Goal: Information Seeking & Learning: Learn about a topic

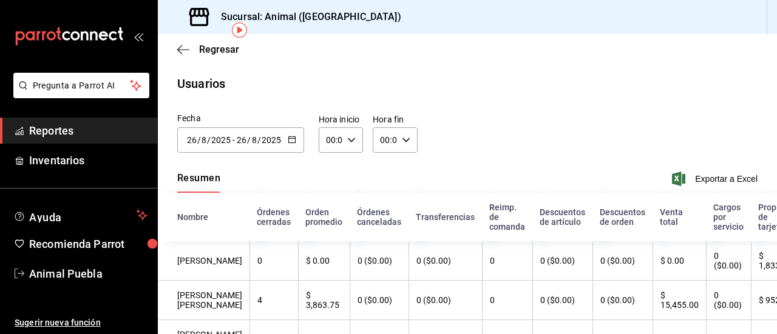
scroll to position [53, 0]
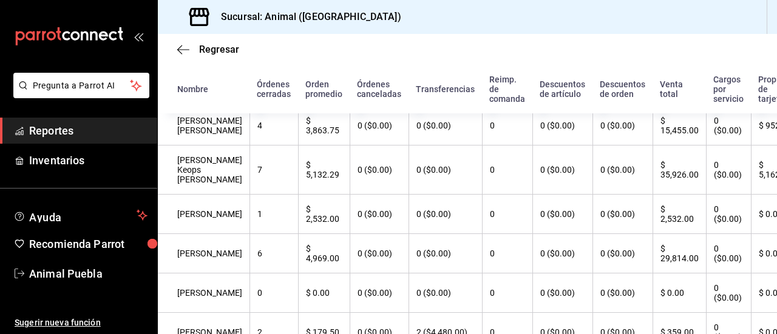
scroll to position [175, 0]
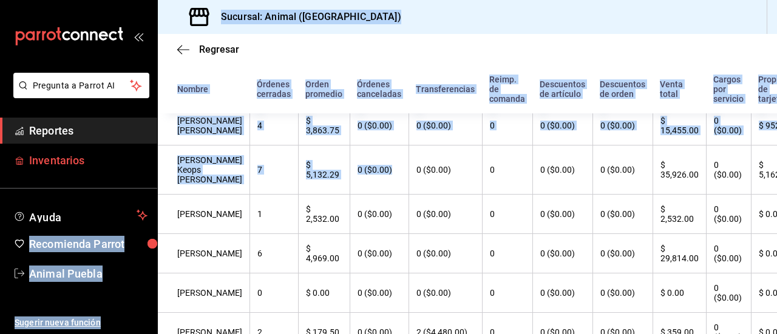
drag, startPoint x: 370, startPoint y: 206, endPoint x: 133, endPoint y: 167, distance: 239.8
click at [133, 167] on div "Pregunta a Parrot AI Reportes Inventarios Ayuda Recomienda Parrot Animal Puebla…" at bounding box center [388, 167] width 777 height 334
click at [103, 122] on link "Reportes" at bounding box center [78, 131] width 157 height 26
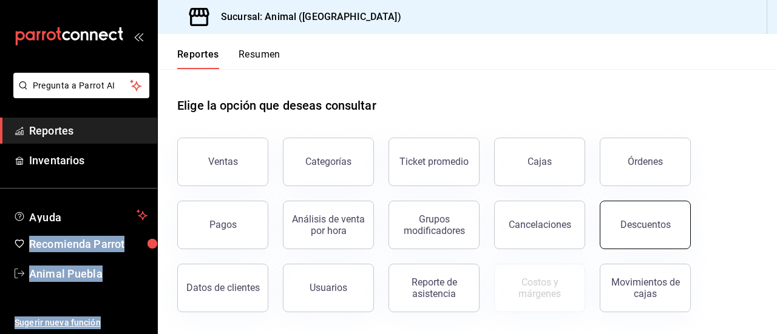
click at [630, 221] on div "Descuentos" at bounding box center [645, 225] width 50 height 12
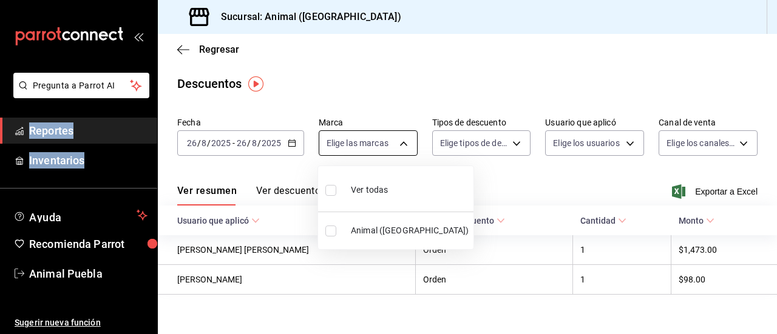
click at [393, 145] on body "Pregunta a Parrot AI Reportes Inventarios Ayuda Recomienda Parrot Animal Puebla…" at bounding box center [388, 167] width 777 height 334
click at [332, 194] on input "checkbox" at bounding box center [330, 190] width 11 height 11
checkbox input "true"
type input "96838179-8fbb-4073-aae3-1789726318c8"
checkbox input "true"
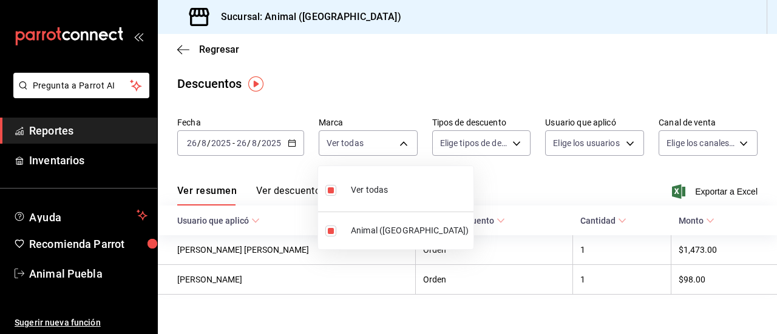
click at [510, 140] on div at bounding box center [388, 167] width 777 height 334
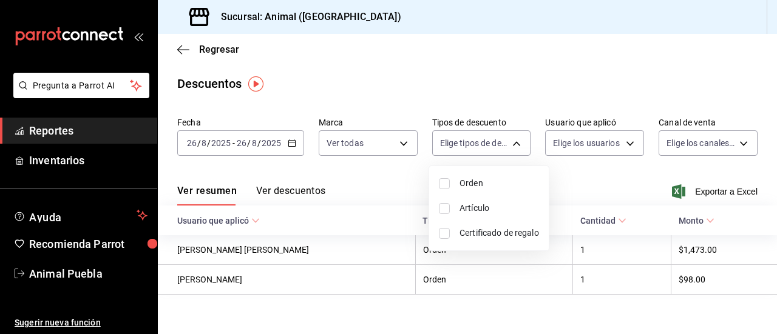
click at [510, 140] on body "Pregunta a Parrot AI Reportes Inventarios Ayuda Recomienda Parrot Animal Puebla…" at bounding box center [388, 167] width 777 height 334
click at [447, 186] on input "checkbox" at bounding box center [444, 183] width 11 height 11
checkbox input "true"
type input "ORDER"
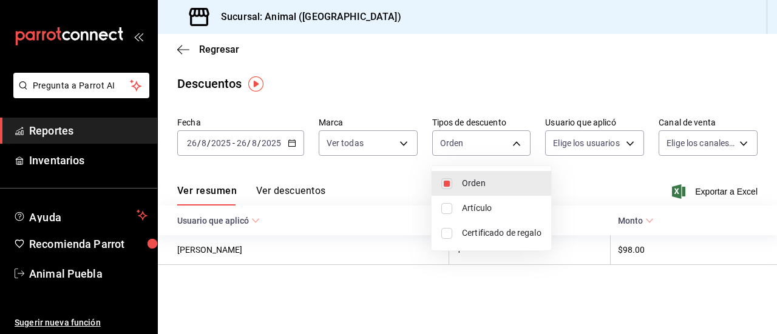
click at [448, 211] on input "checkbox" at bounding box center [446, 208] width 11 height 11
checkbox input "true"
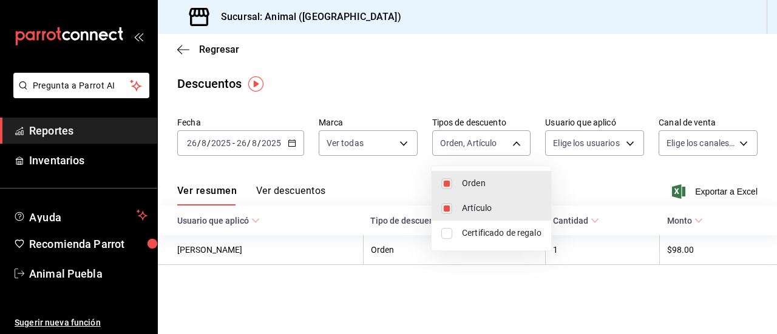
click at [447, 226] on li "Certificado de regalo" at bounding box center [491, 233] width 120 height 25
type input "ORDER,ORDER_ITEM,CARD_REWARD"
checkbox input "true"
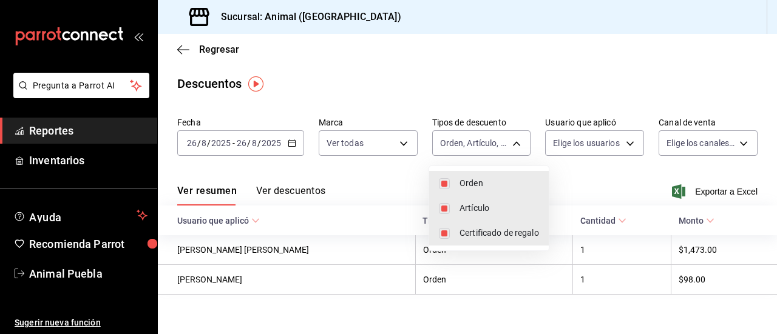
click at [625, 140] on div at bounding box center [388, 167] width 777 height 334
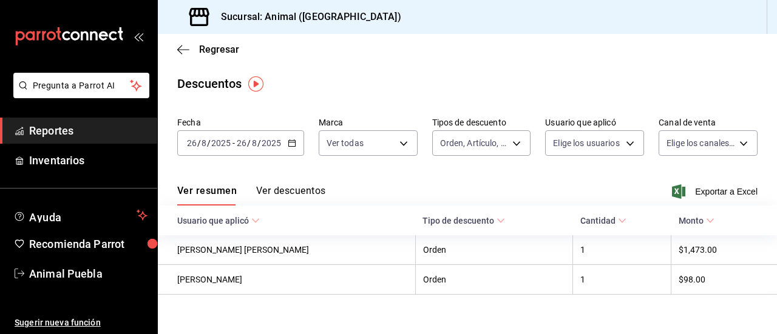
click at [625, 140] on body "Pregunta a Parrot AI Reportes Inventarios Ayuda Recomienda Parrot Animal Puebla…" at bounding box center [388, 167] width 777 height 334
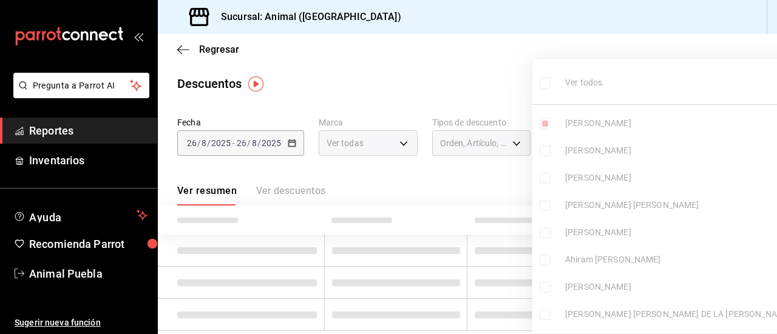
type input "43ccc9cc-c382-405e-93d7-cb8ff39e7952"
click at [470, 100] on div at bounding box center [388, 167] width 777 height 334
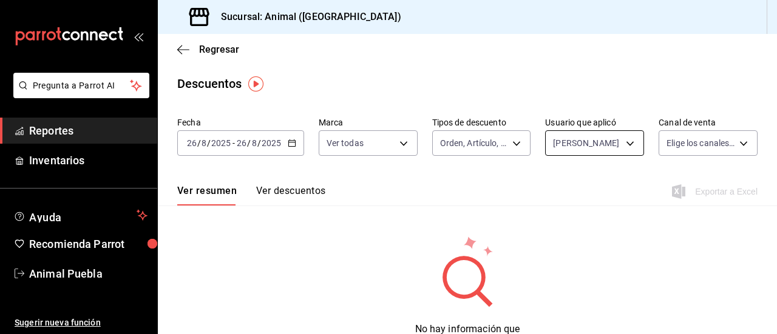
click at [627, 143] on body "Pregunta a Parrot AI Reportes Inventarios Ayuda Recomienda Parrot Animal Puebla…" at bounding box center [388, 167] width 777 height 334
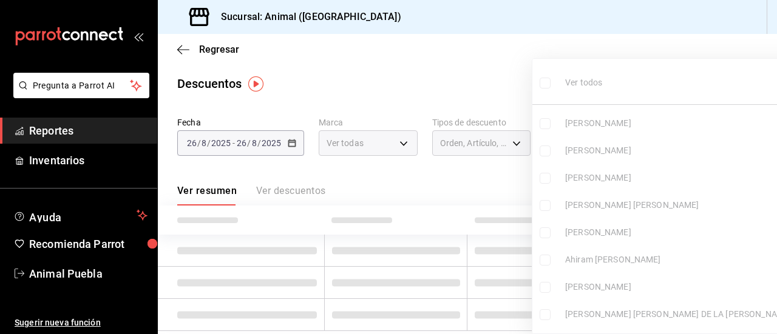
click at [544, 82] on input "checkbox" at bounding box center [544, 83] width 11 height 11
checkbox input "true"
type input "43ccc9cc-c382-405e-93d7-cb8ff39e7952,9f5a5106-eeb2-47da-b44e-551309543a17,23136…"
checkbox input "true"
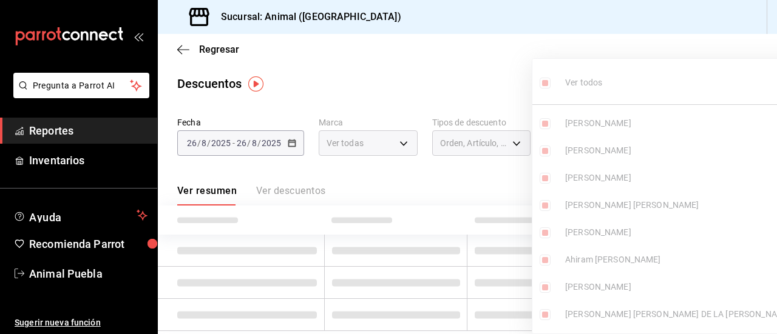
checkbox input "true"
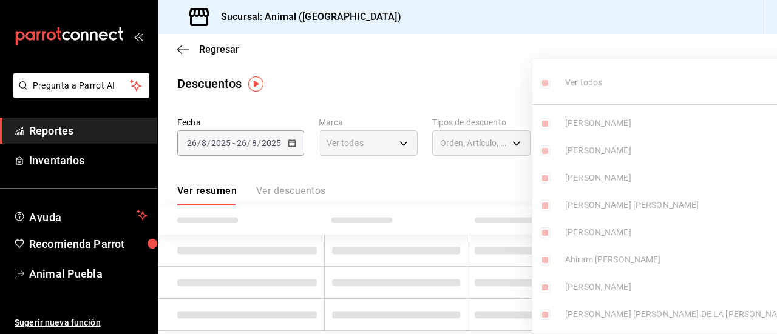
checkbox input "true"
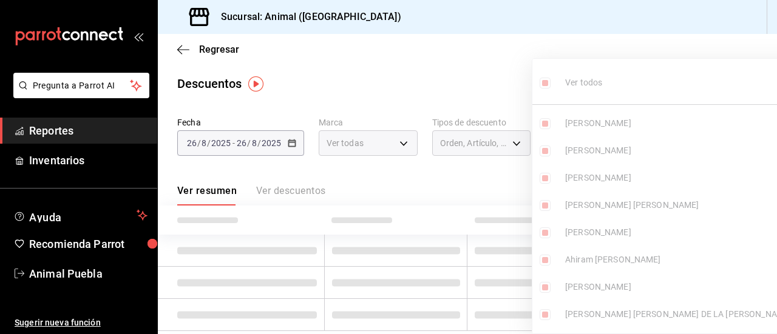
checkbox input "true"
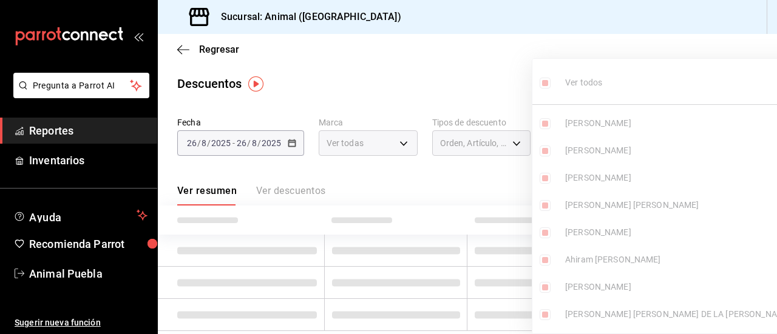
checkbox input "true"
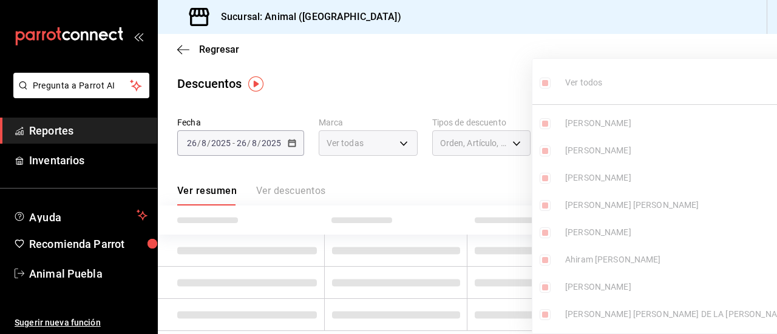
checkbox input "true"
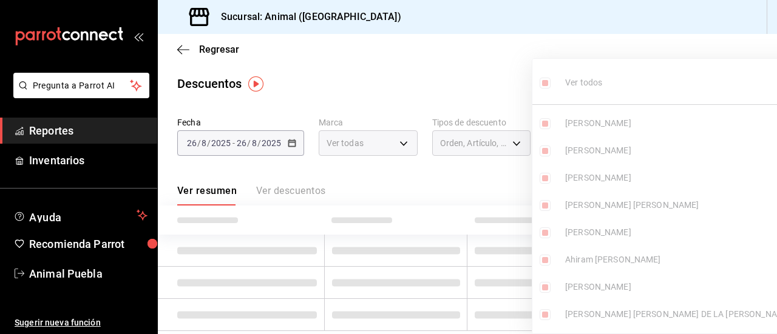
checkbox input "true"
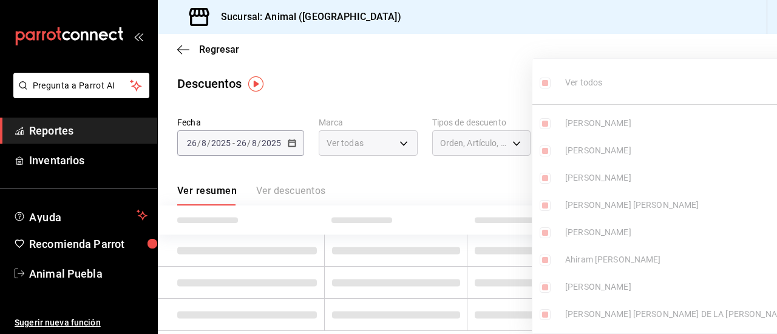
checkbox input "true"
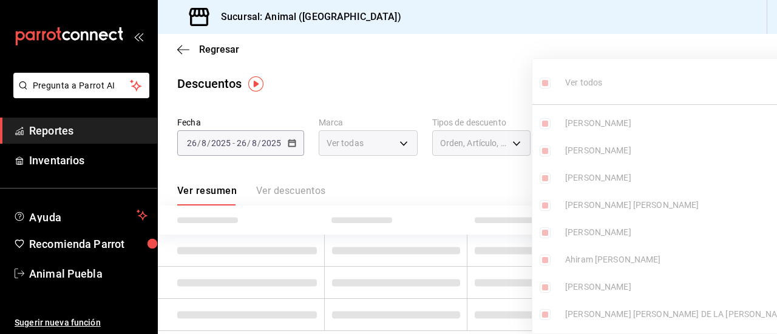
checkbox input "true"
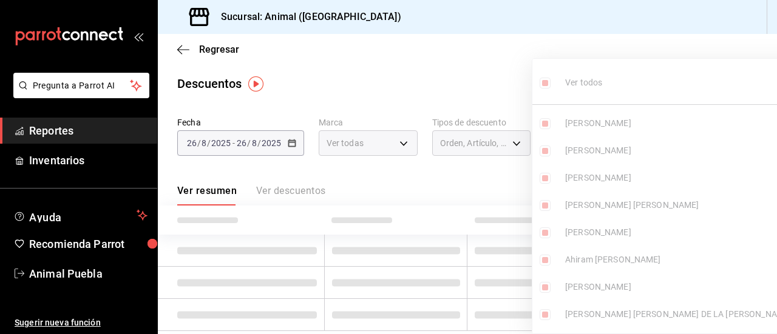
checkbox input "true"
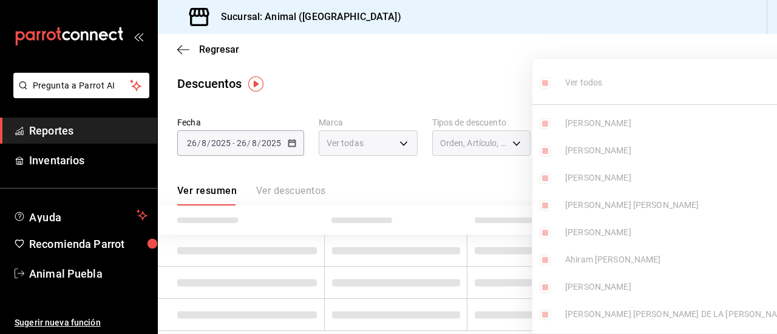
checkbox input "true"
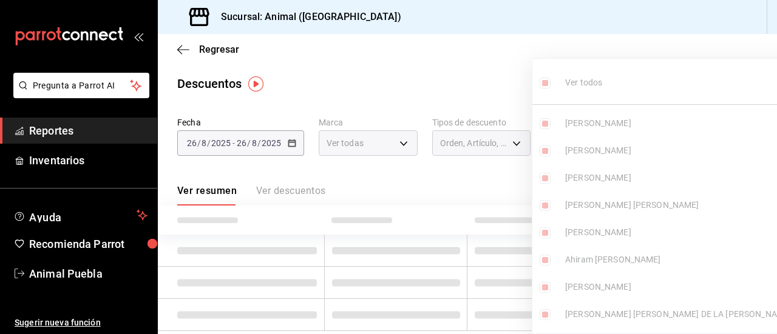
checkbox input "true"
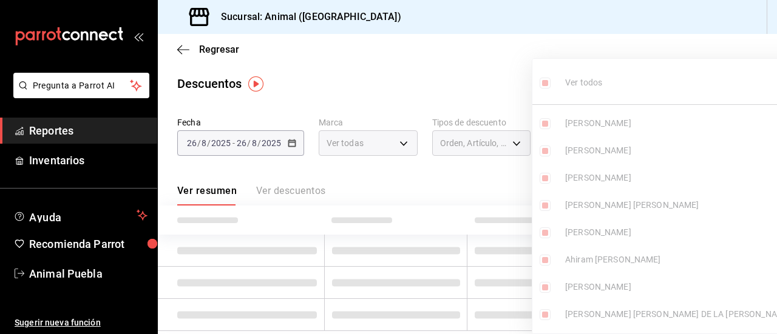
checkbox input "true"
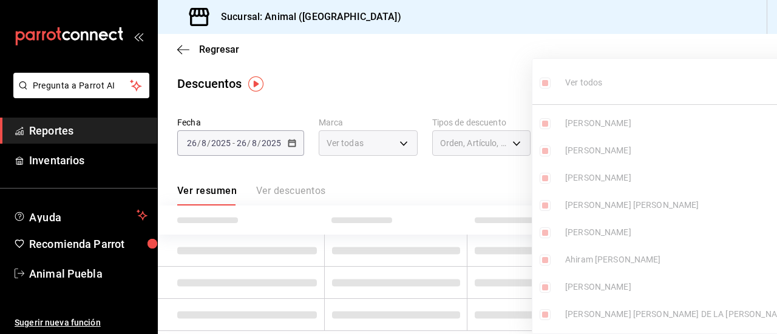
checkbox input "true"
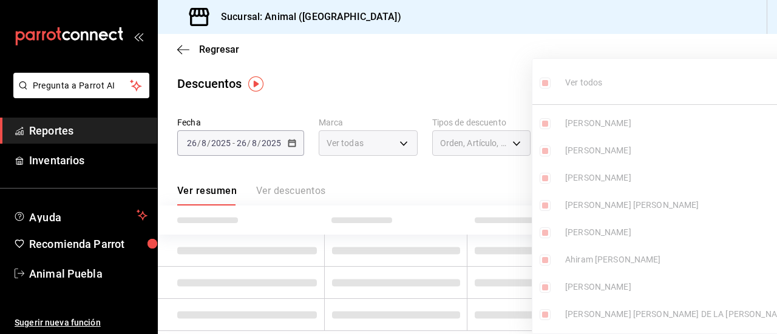
checkbox input "true"
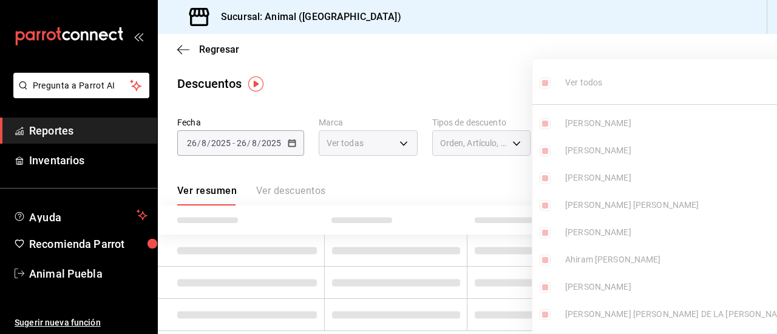
checkbox input "true"
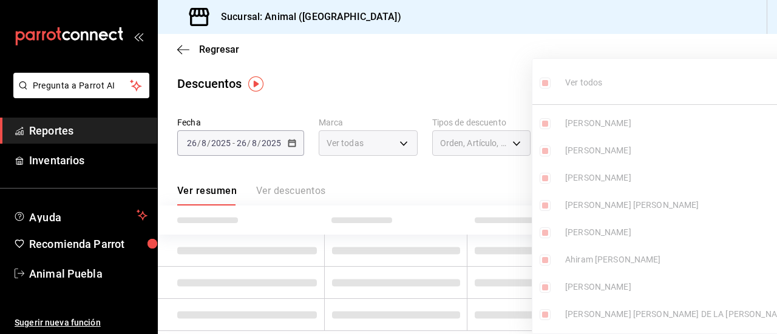
checkbox input "true"
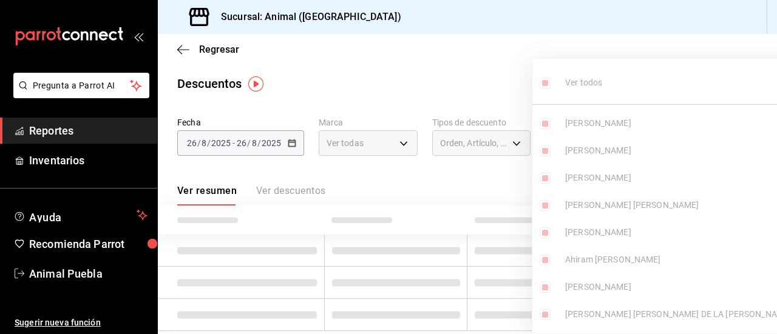
checkbox input "true"
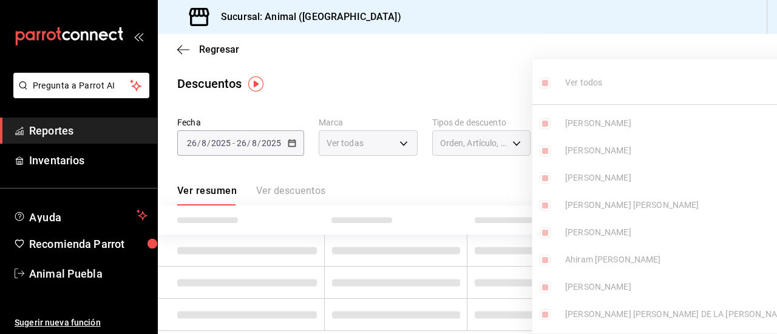
checkbox input "true"
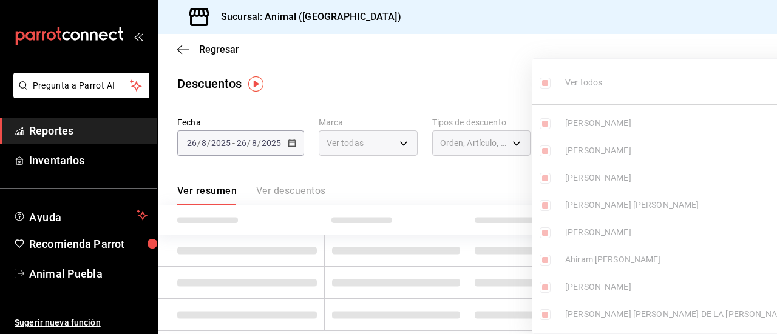
checkbox input "true"
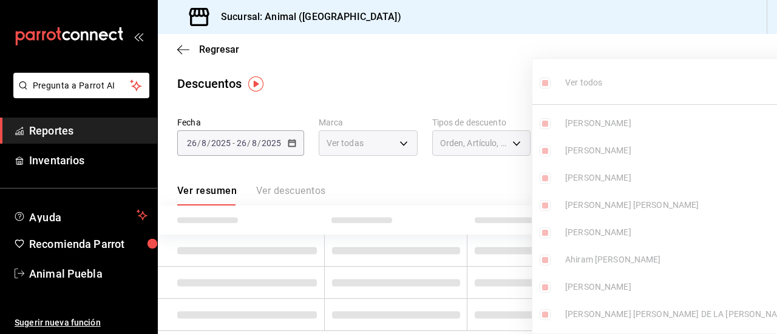
checkbox input "true"
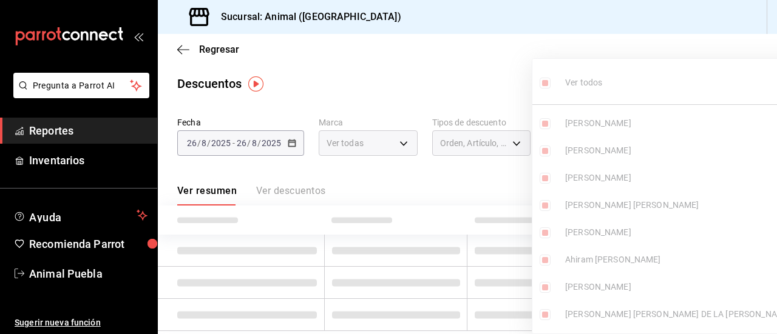
checkbox input "true"
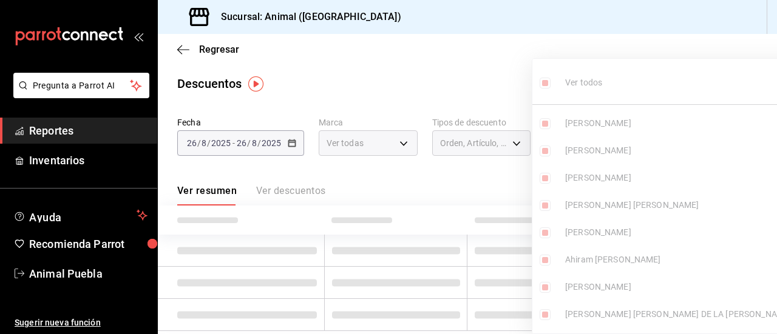
checkbox input "true"
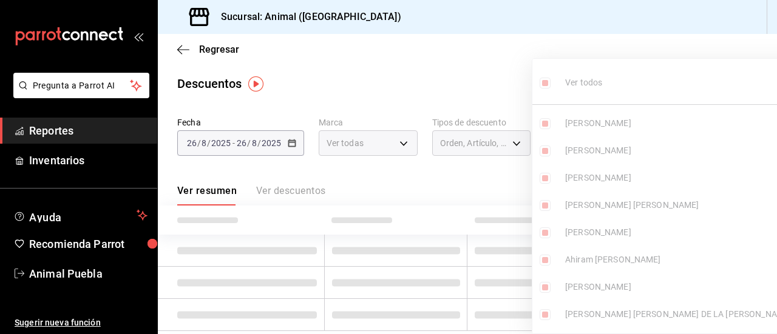
checkbox input "true"
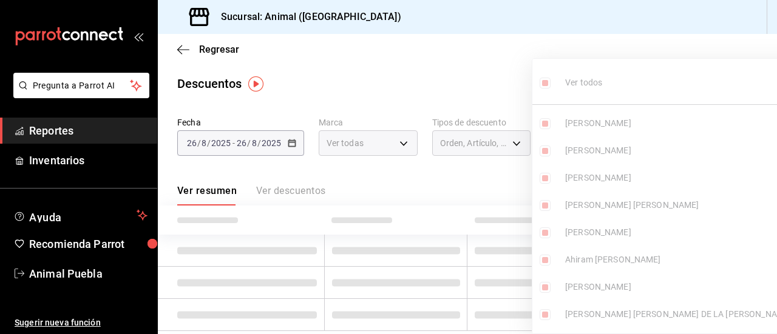
checkbox input "true"
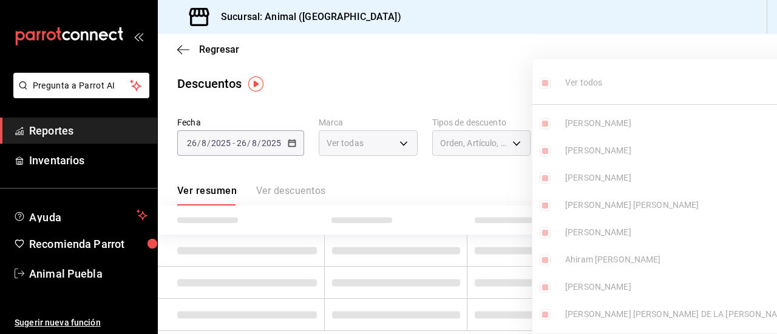
checkbox input "true"
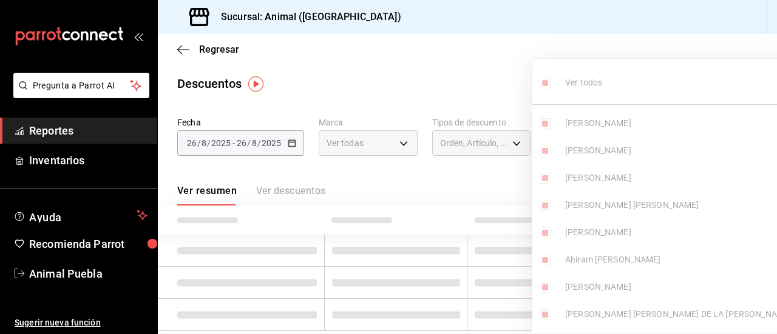
checkbox input "true"
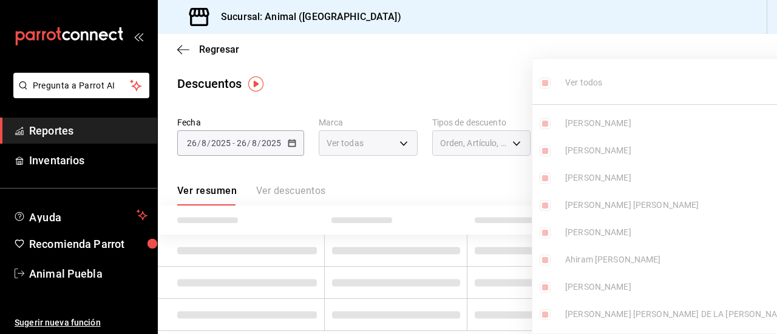
checkbox input "true"
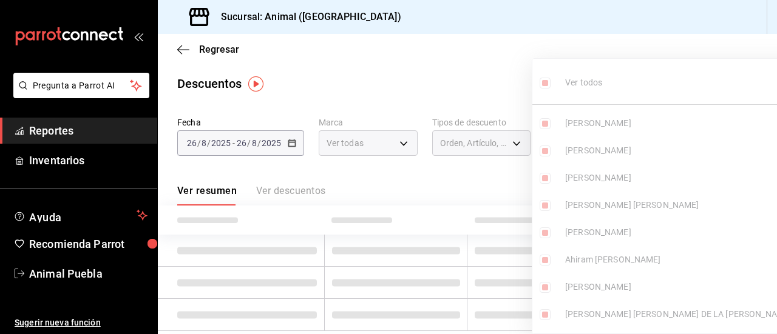
checkbox input "true"
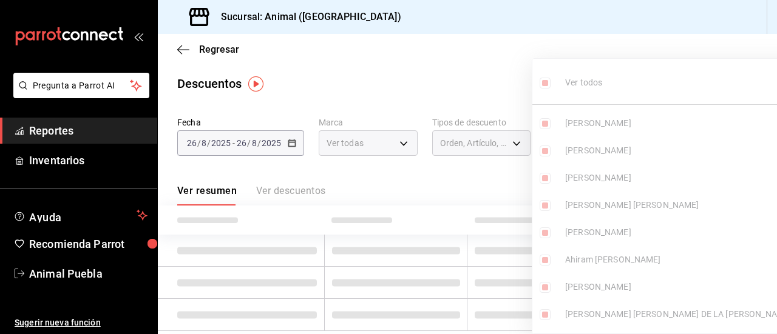
checkbox input "true"
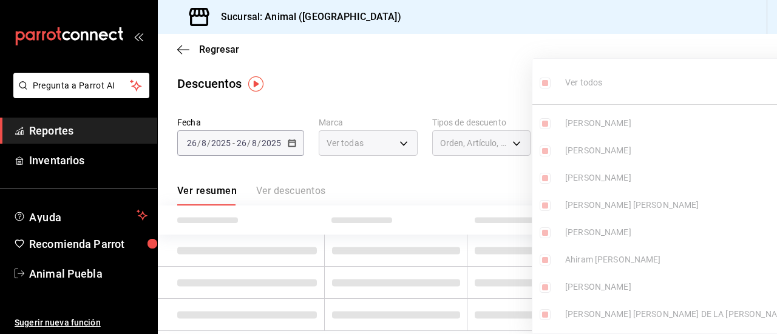
checkbox input "true"
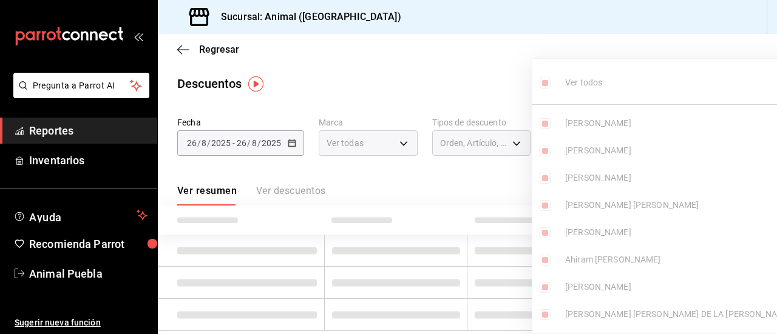
checkbox input "true"
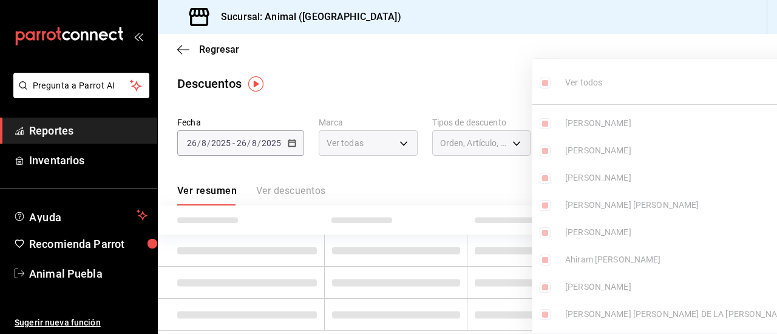
checkbox input "true"
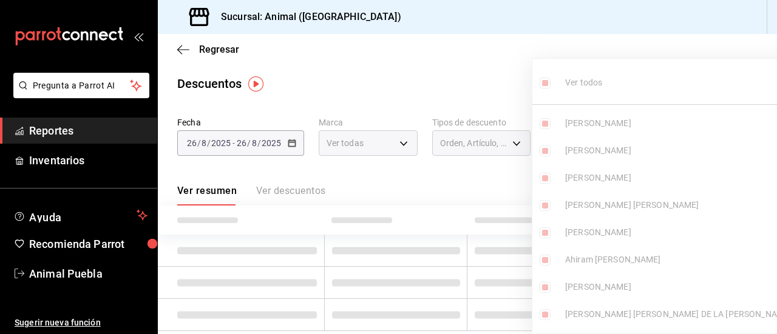
checkbox input "true"
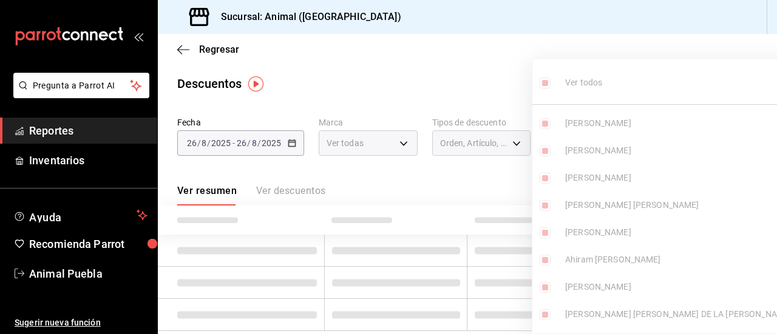
checkbox input "true"
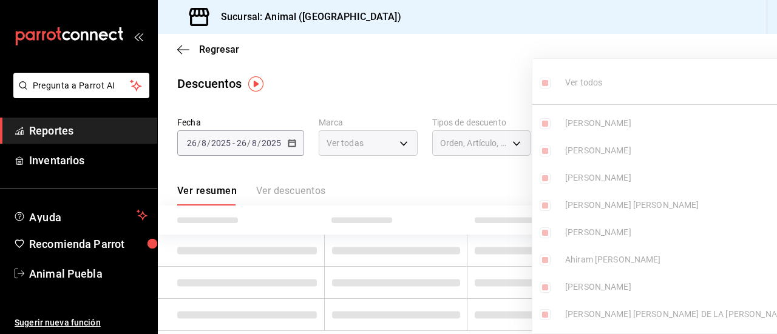
checkbox input "true"
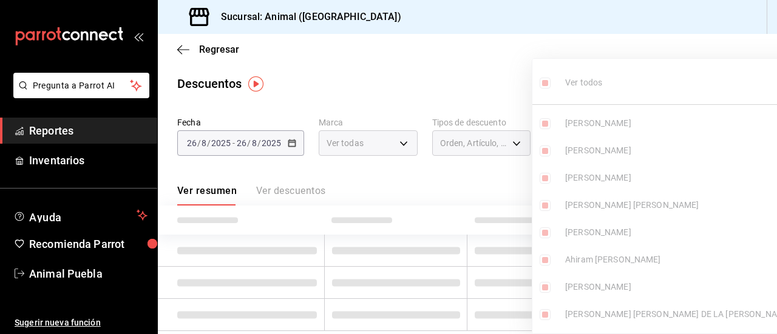
checkbox input "true"
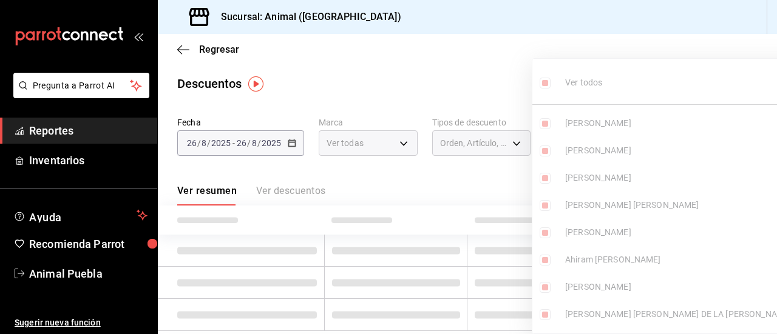
checkbox input "true"
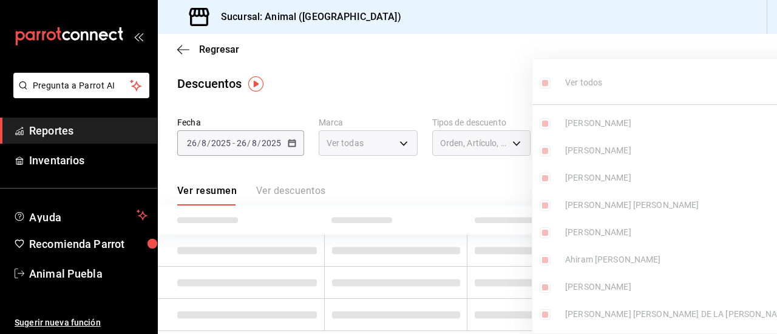
checkbox input "true"
drag, startPoint x: 627, startPoint y: 143, endPoint x: 516, endPoint y: 86, distance: 125.4
click at [516, 86] on div "Ver todos [PERSON_NAME] [PERSON_NAME] [PERSON_NAME] [PERSON_NAME] [PERSON_NAME]…" at bounding box center [388, 167] width 777 height 334
click at [516, 86] on div at bounding box center [388, 167] width 777 height 334
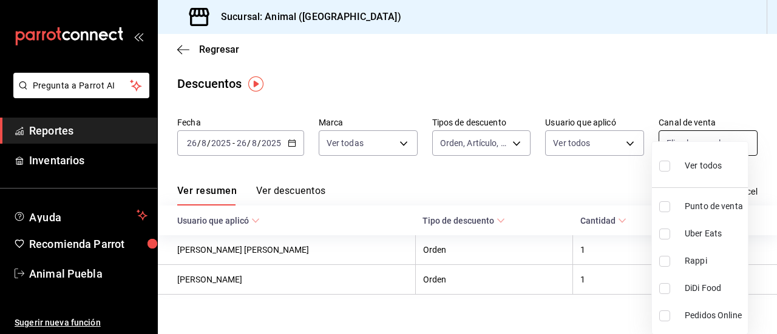
click at [731, 141] on body "Pregunta a Parrot AI Reportes Inventarios Ayuda Recomienda Parrot Animal Puebla…" at bounding box center [388, 167] width 777 height 334
click at [662, 164] on input "checkbox" at bounding box center [664, 166] width 11 height 11
click at [607, 185] on div at bounding box center [388, 167] width 777 height 334
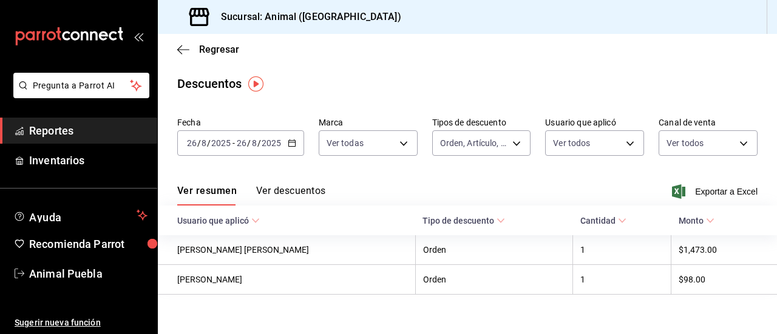
click at [118, 138] on span "Reportes" at bounding box center [88, 131] width 118 height 16
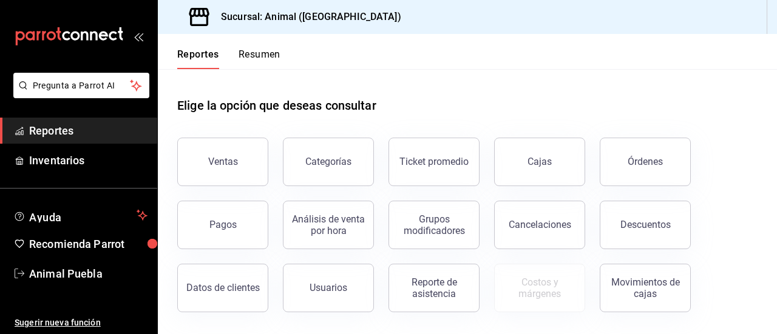
click at [117, 130] on span "Reportes" at bounding box center [88, 131] width 118 height 16
